Goal: Task Accomplishment & Management: Complete application form

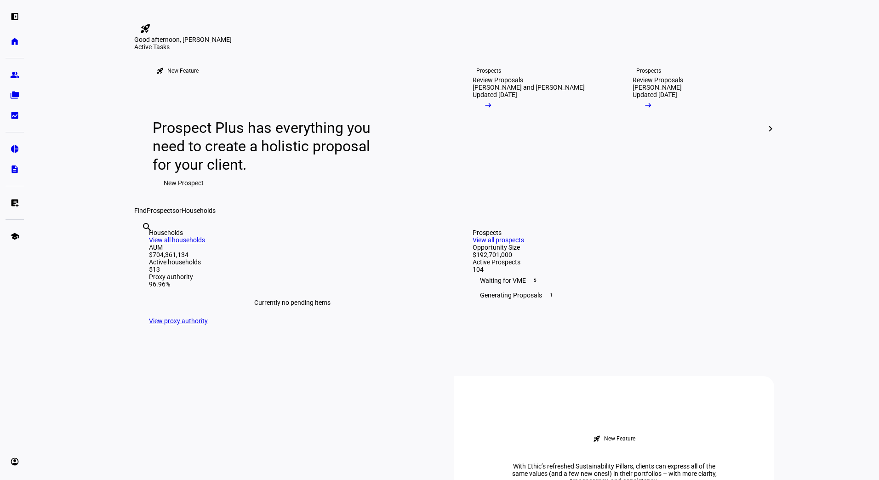
click at [384, 214] on div "Find Prospects or Households" at bounding box center [454, 210] width 640 height 7
click at [2, 197] on div "left_panel_open home Home Advisors group Prospects folder_copy Households bid_l…" at bounding box center [14, 240] width 29 height 480
click at [11, 201] on eth-mat-symbol "list_alt_add" at bounding box center [14, 202] width 9 height 9
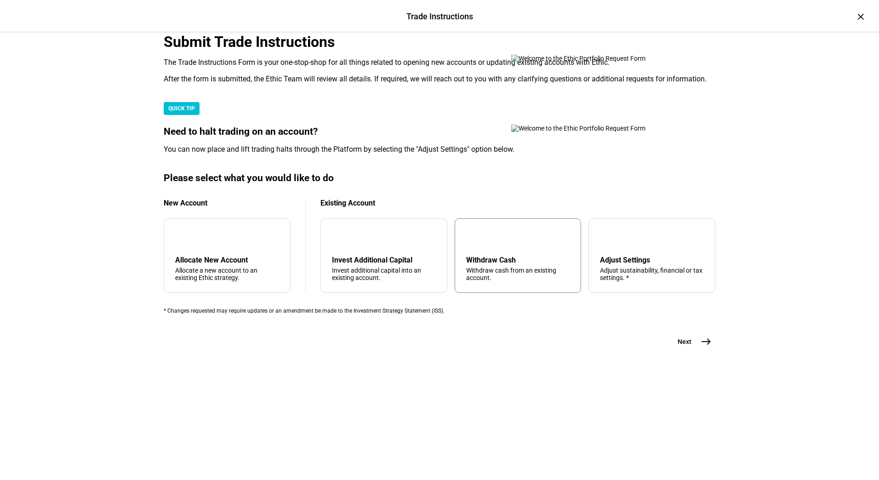
click at [477, 293] on div "arrow_upward Withdraw Cash Withdraw cash from an existing account." at bounding box center [517, 255] width 127 height 74
click at [477, 314] on mat-card "Please select what you would like to do New Account add Allocate New Account Al…" at bounding box center [439, 243] width 551 height 142
click at [688, 351] on button "Next east" at bounding box center [690, 341] width 49 height 18
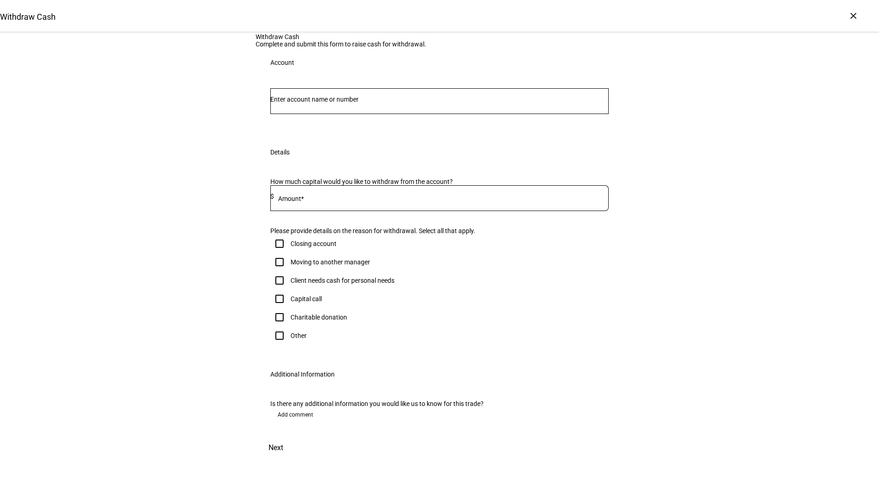
click at [371, 114] on div at bounding box center [439, 101] width 338 height 26
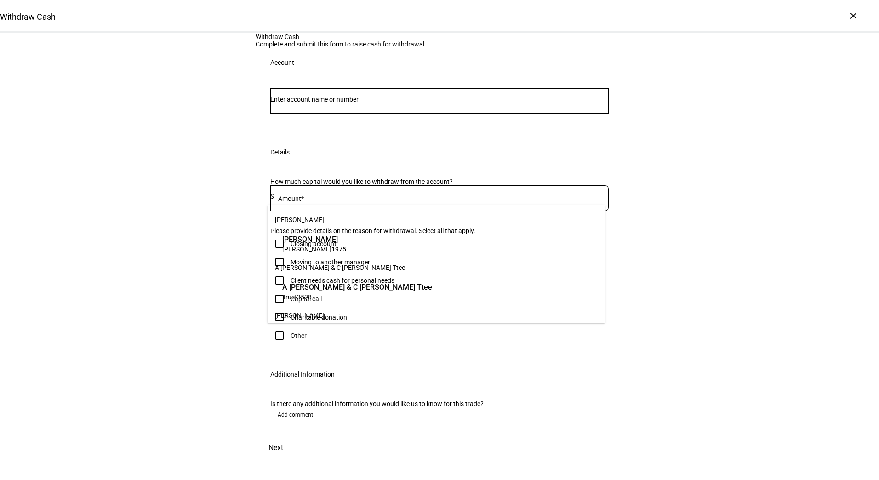
click at [364, 103] on input "Number" at bounding box center [439, 99] width 338 height 7
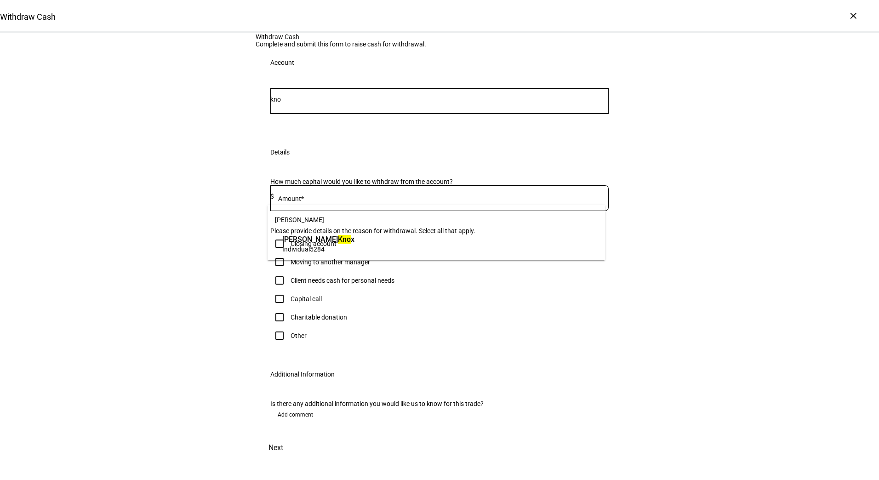
type input "kno"
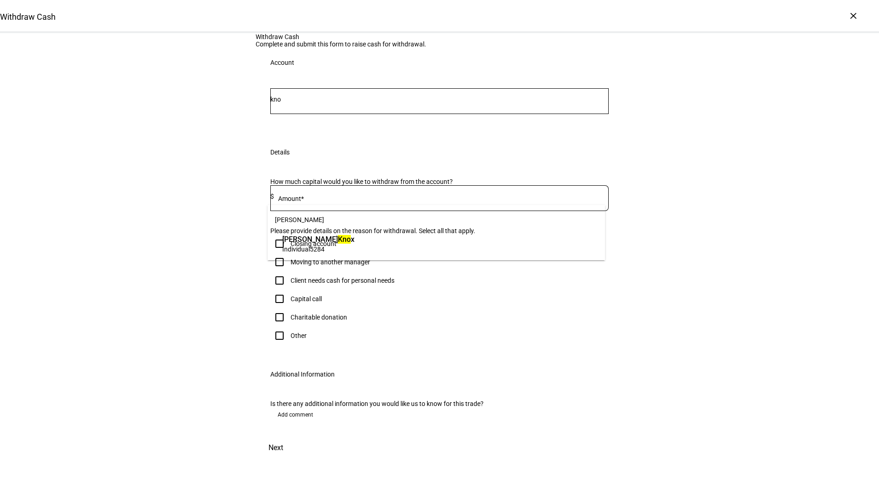
click at [346, 251] on span "Individual 5284" at bounding box center [318, 248] width 72 height 9
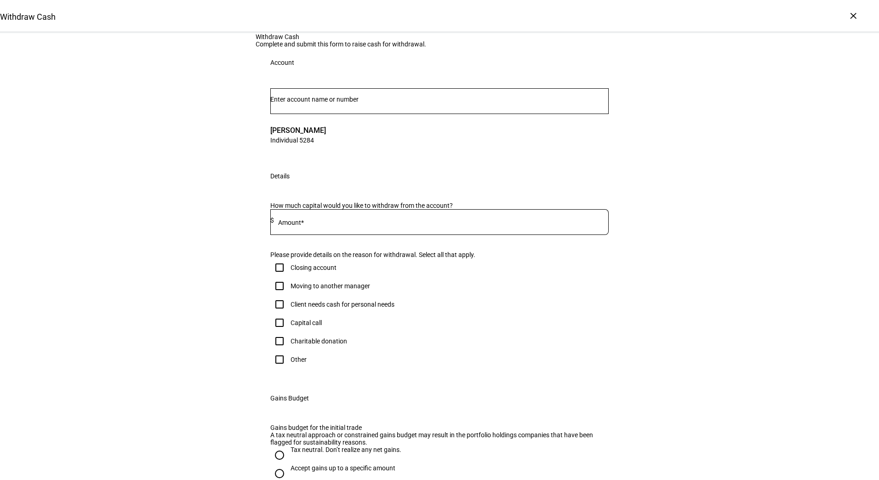
click at [494, 224] on input at bounding box center [441, 219] width 334 height 7
type input "30,000"
click at [375, 308] on div "Client needs cash for personal needs" at bounding box center [342, 303] width 104 height 7
click at [289, 313] on input "Client needs cash for personal needs" at bounding box center [279, 304] width 18 height 18
checkbox input "true"
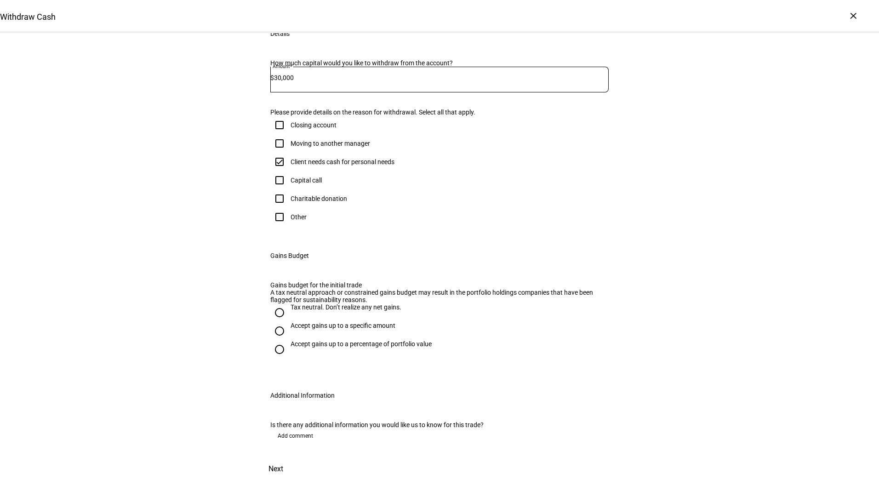
scroll to position [180, 0]
click at [811, 334] on div "Withdraw Cash Complete and submit this form to raise cash for withdrawal. Accou…" at bounding box center [439, 185] width 879 height 589
click at [360, 329] on div "Accept gains up to a specific amount" at bounding box center [342, 325] width 105 height 7
click at [289, 340] on input "Accept gains up to a specific amount" at bounding box center [279, 331] width 18 height 18
radio input "true"
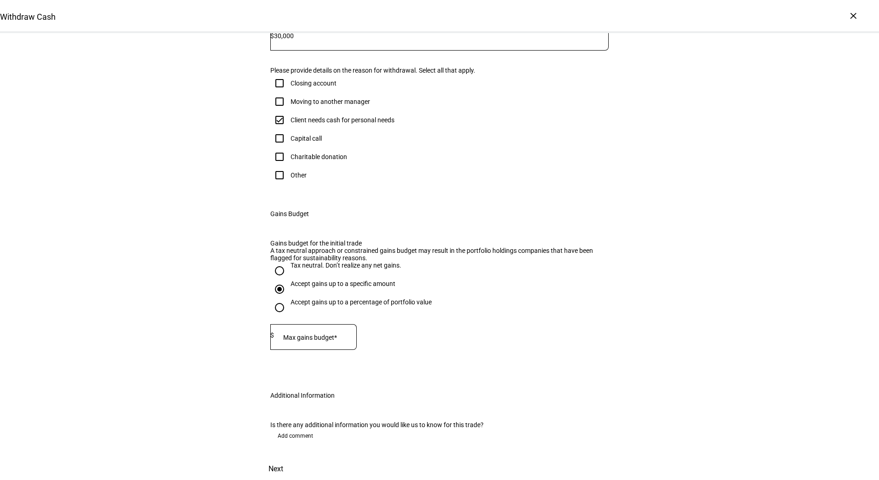
scroll to position [261, 0]
click at [329, 341] on mat-label "Max gains budget*" at bounding box center [310, 337] width 54 height 7
type input "24,000"
click at [283, 458] on span "Next" at bounding box center [275, 469] width 15 height 22
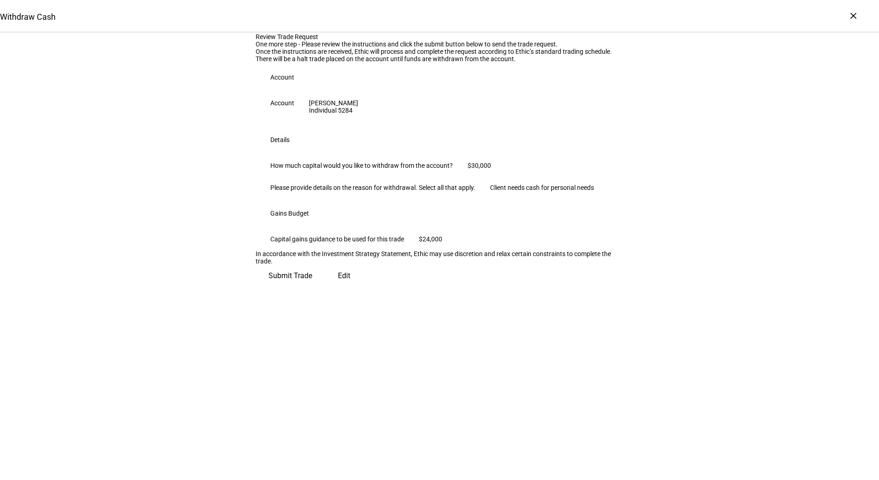
scroll to position [0, 0]
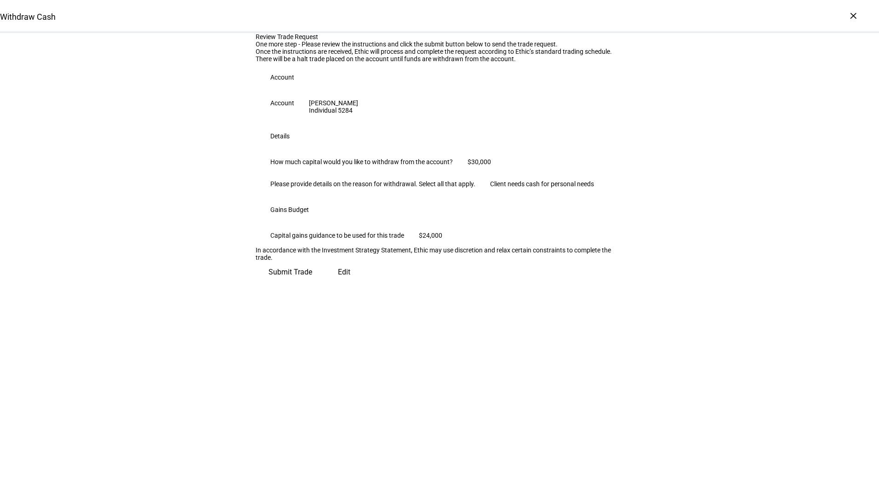
click at [312, 283] on span "Submit Trade" at bounding box center [290, 272] width 44 height 22
